Goal: Transaction & Acquisition: Purchase product/service

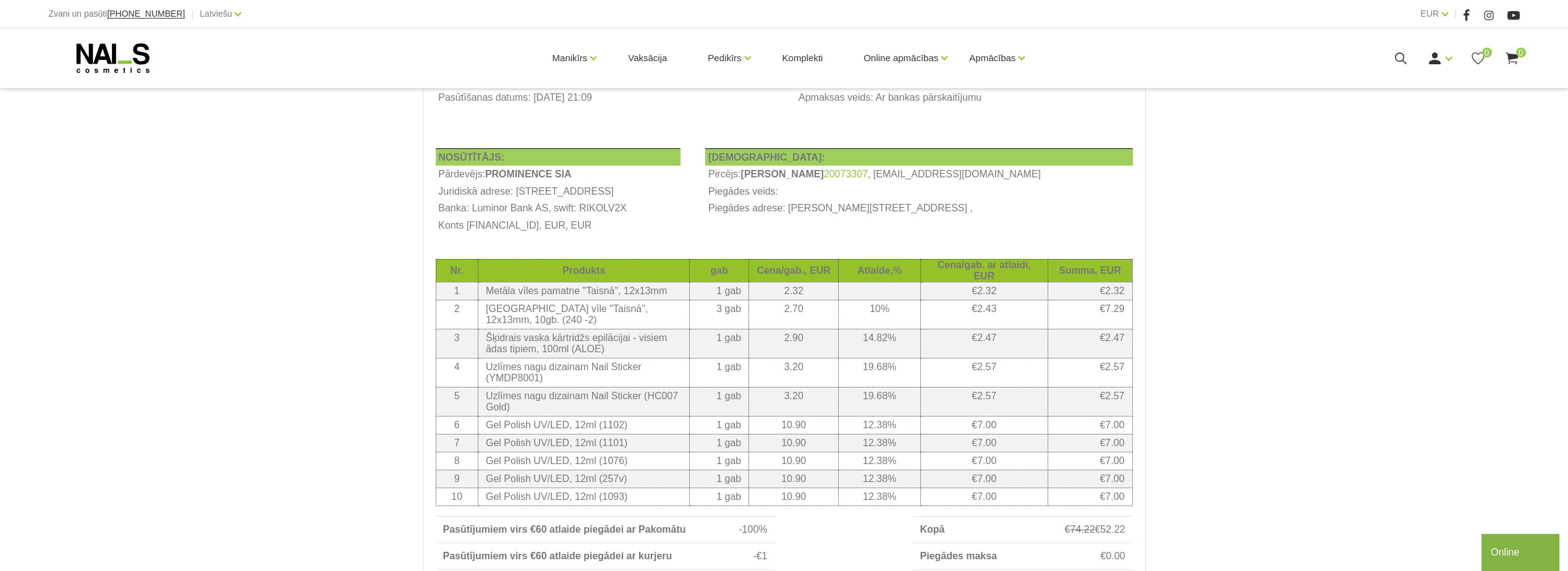
scroll to position [186, 0]
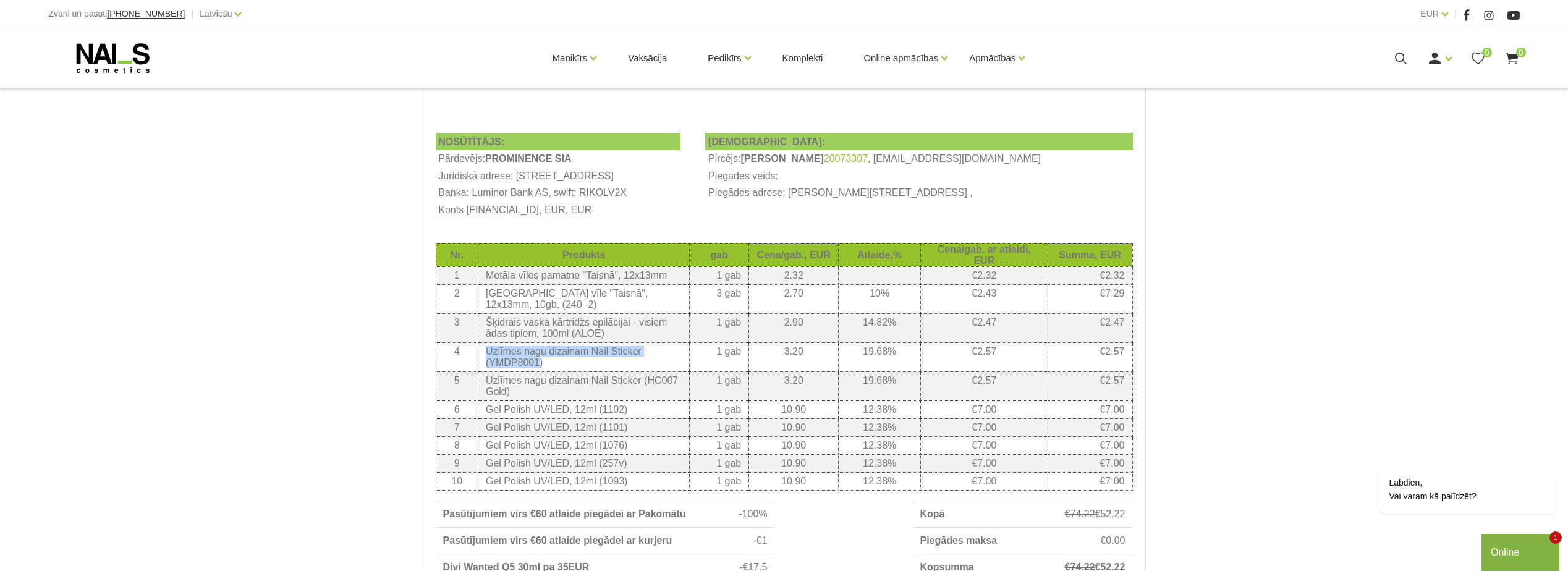
drag, startPoint x: 538, startPoint y: 398, endPoint x: 483, endPoint y: 382, distance: 57.3
click at [483, 372] on td "Uzlīmes nagu dizainam Nail Sticker (YMDP8001)" at bounding box center [584, 357] width 211 height 29
copy td "Uzlīmes nagu dizainam Nail Sticker (YMDP8001"
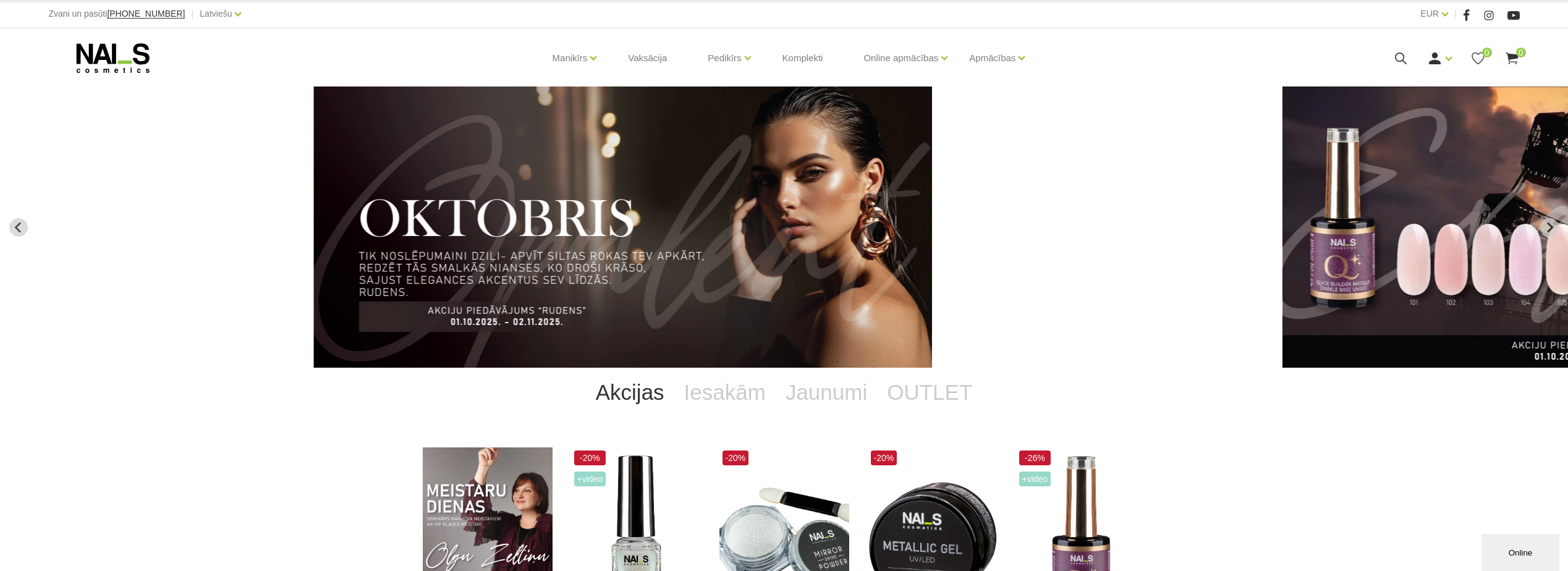
click at [1408, 61] on icon at bounding box center [1401, 58] width 15 height 15
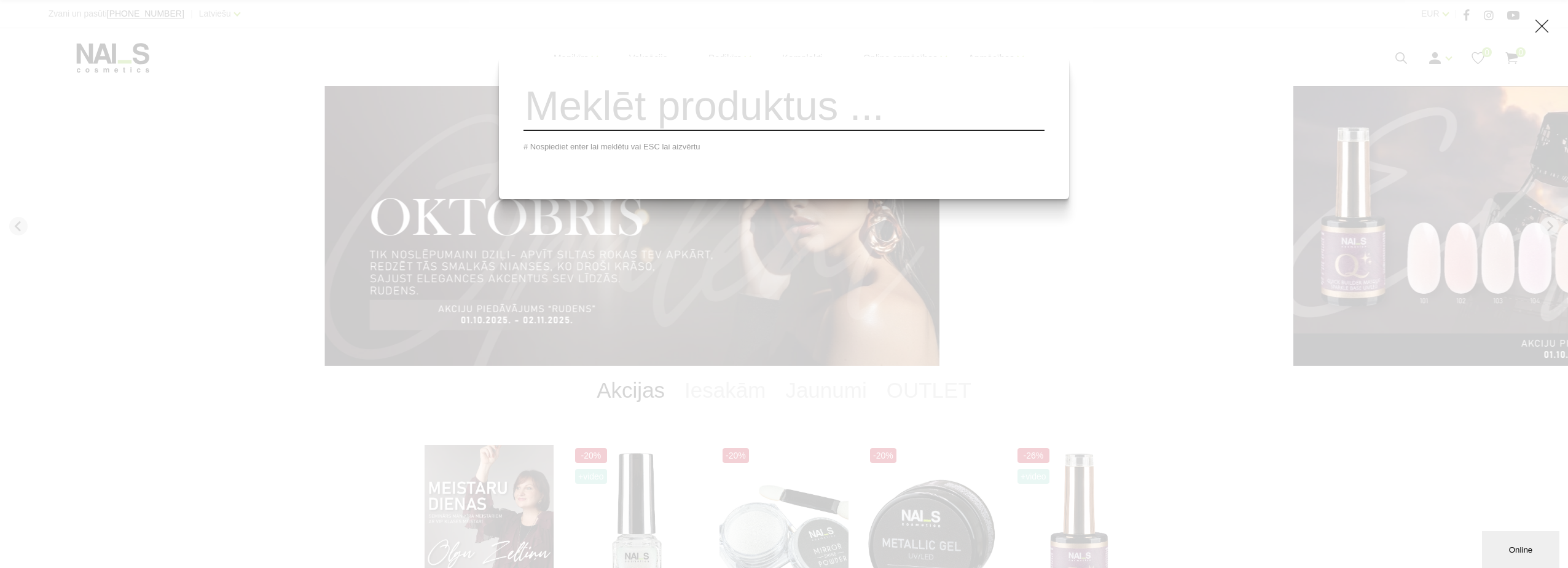
paste input "Uzlīmes nagu dizainam Nail Sticker (YMDP8001"
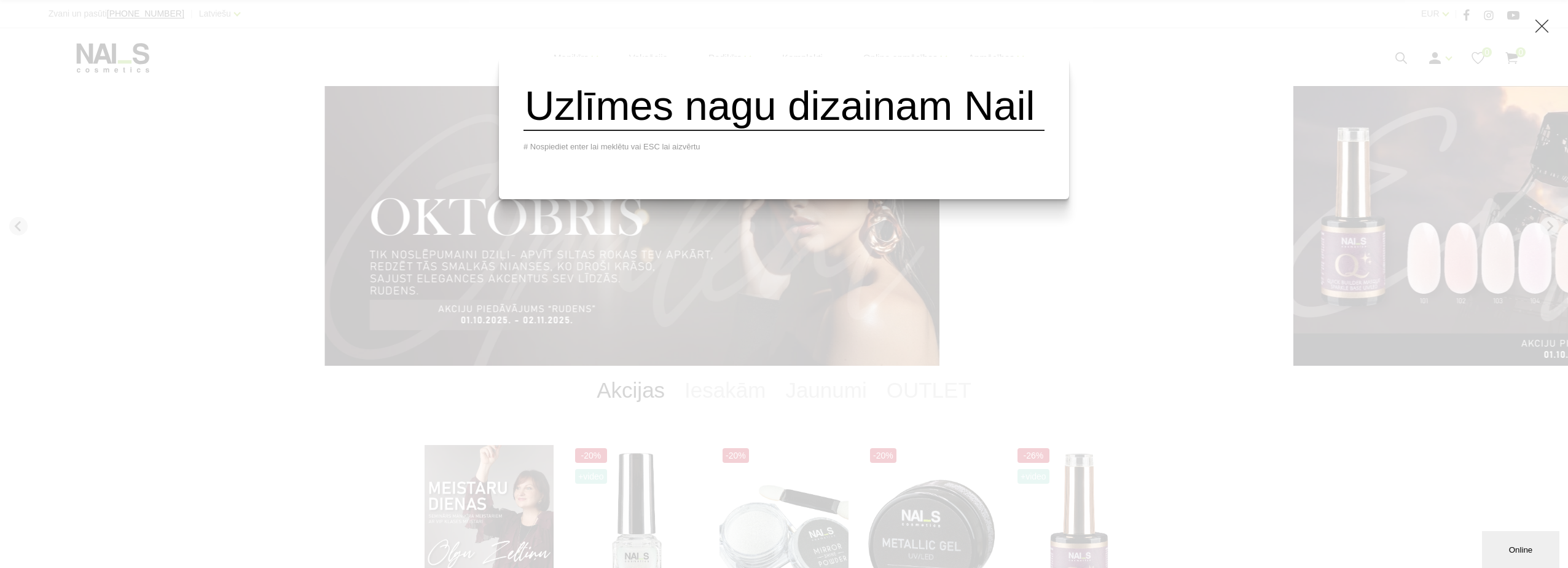
scroll to position [0, 392]
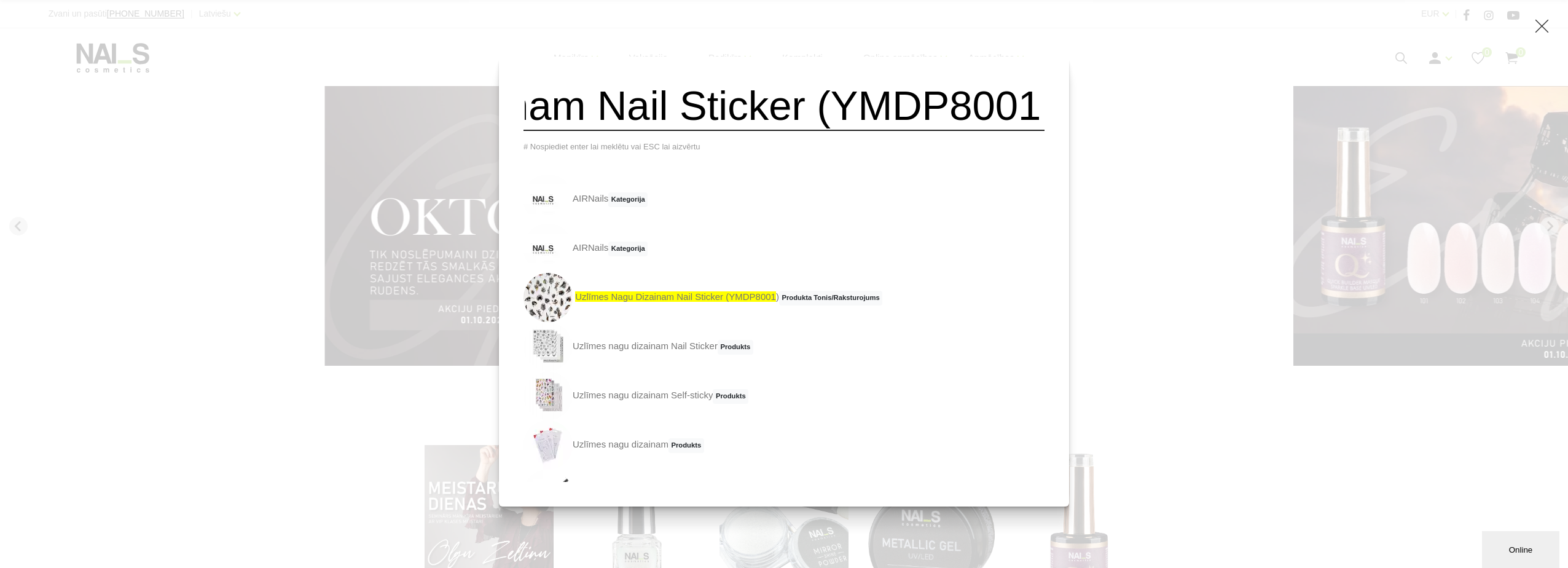
type input "Uzlīmes nagu dizainam Nail Sticker (YMDP8001"
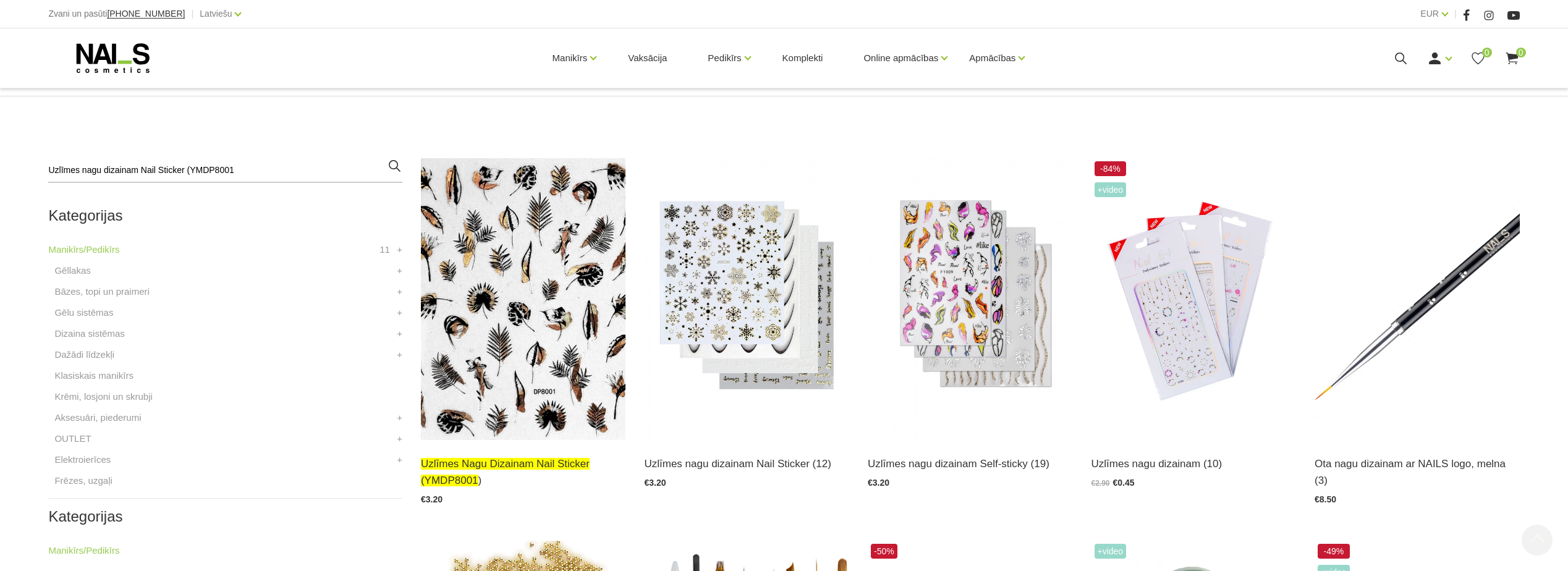
scroll to position [247, 0]
